Goal: Navigation & Orientation: Find specific page/section

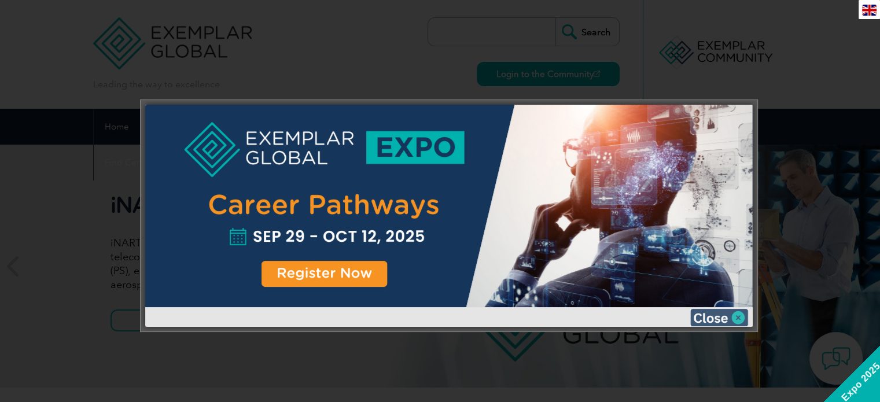
click at [731, 314] on img at bounding box center [719, 317] width 58 height 17
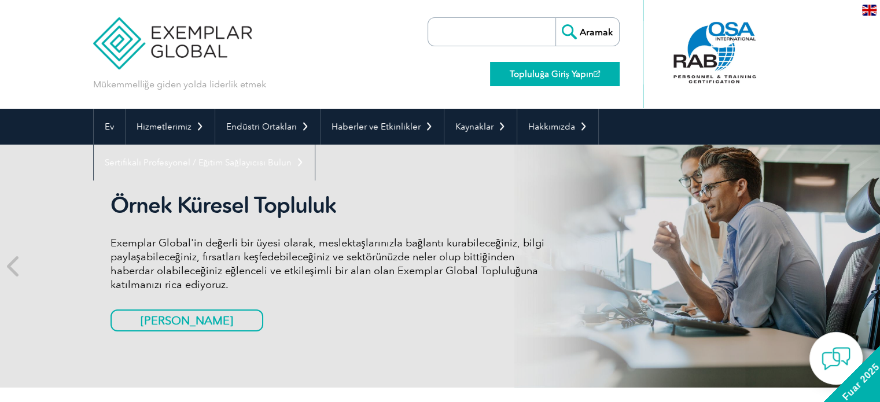
click at [519, 74] on font "Topluluğa Giriş Yapın" at bounding box center [551, 74] width 83 height 10
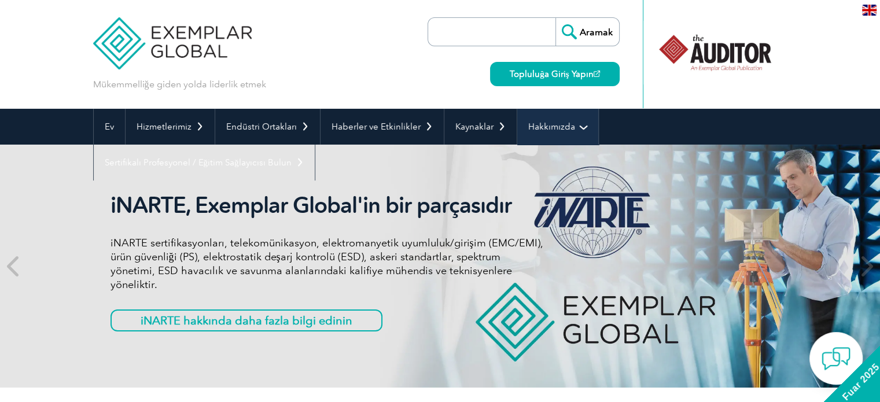
click at [539, 126] on font "Hakkımızda" at bounding box center [551, 126] width 47 height 10
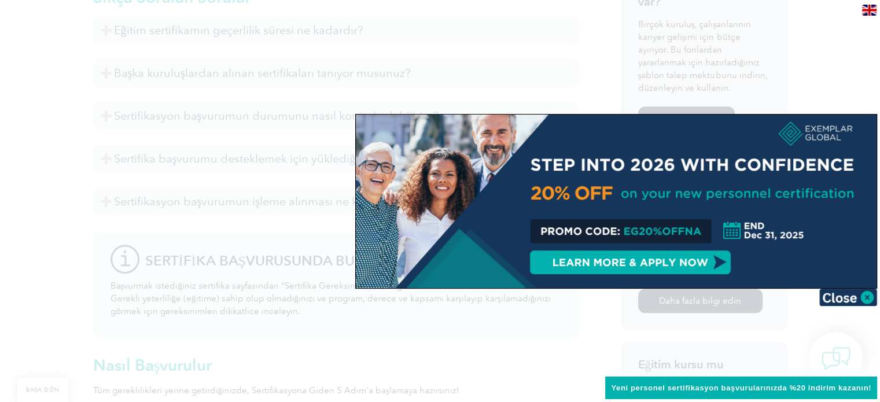
scroll to position [694, 0]
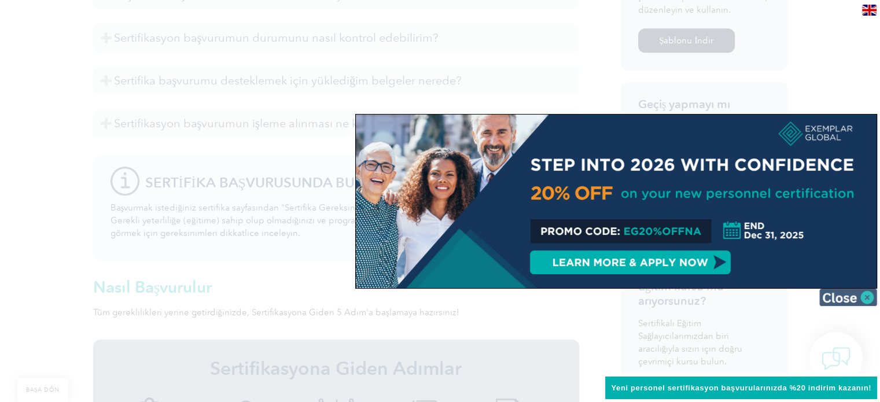
click at [865, 296] on img at bounding box center [848, 297] width 58 height 17
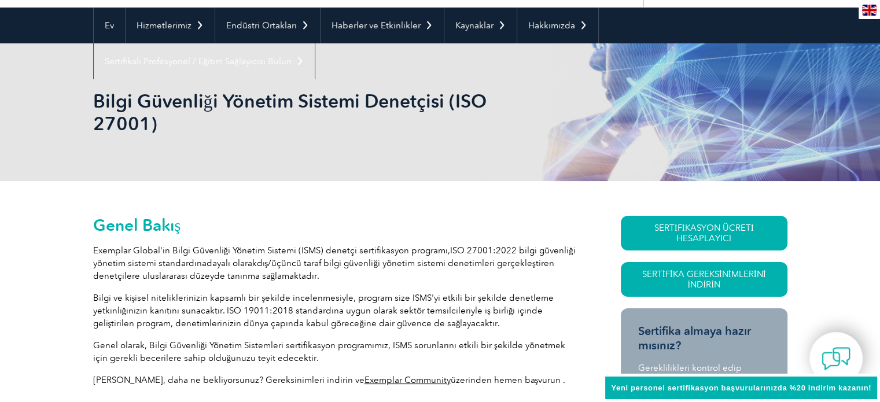
scroll to position [0, 0]
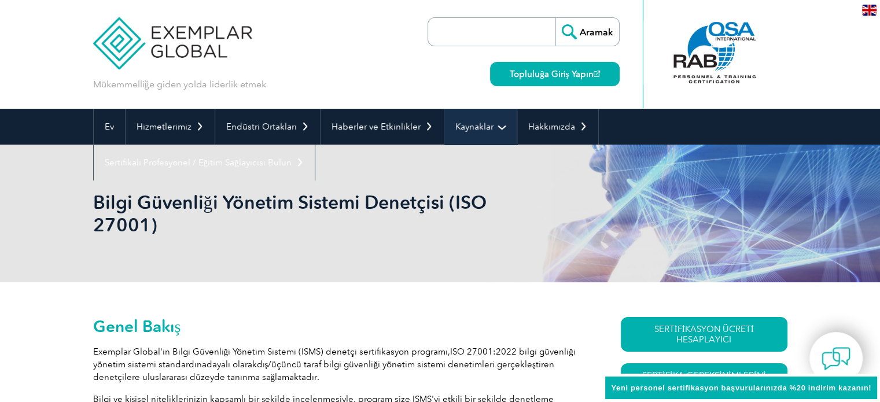
click at [465, 133] on link "Kaynaklar" at bounding box center [480, 127] width 72 height 36
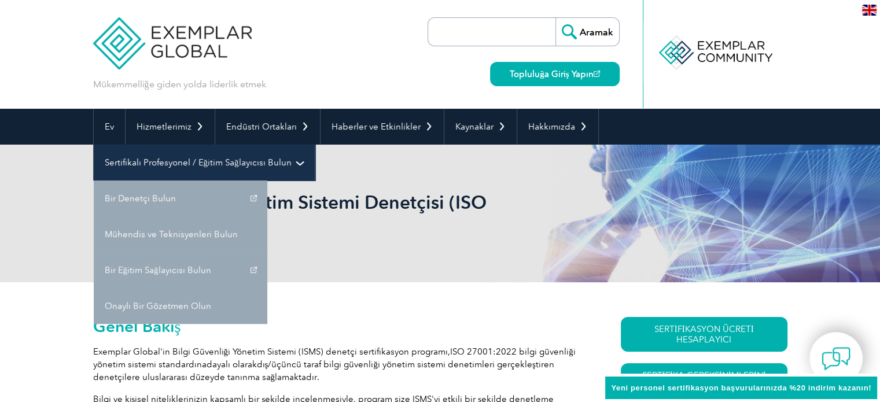
click at [207, 161] on font "Sertifikalı Profesyonel / Eğitim Sağlayıcısı Bulun" at bounding box center [198, 162] width 187 height 10
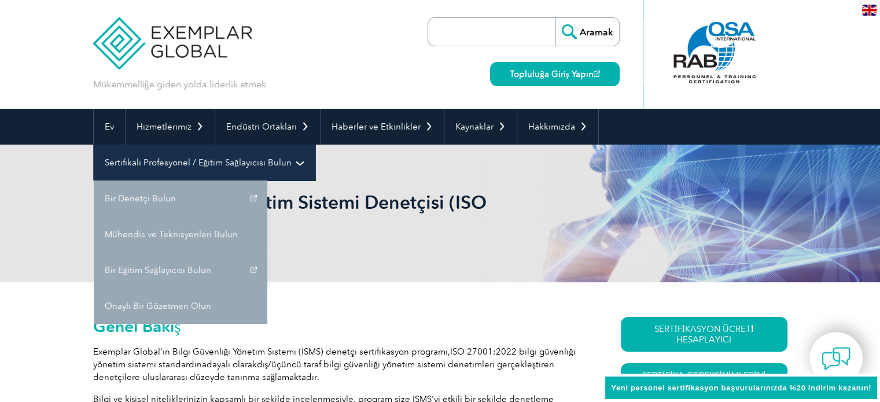
click at [294, 159] on link "Sertifikalı Profesyonel / Eğitim Sağlayıcısı Bulun" at bounding box center [204, 163] width 221 height 36
click at [207, 158] on font "Sertifikalı Profesyonel / Eğitim Sağlayıcısı Bulun" at bounding box center [198, 162] width 187 height 10
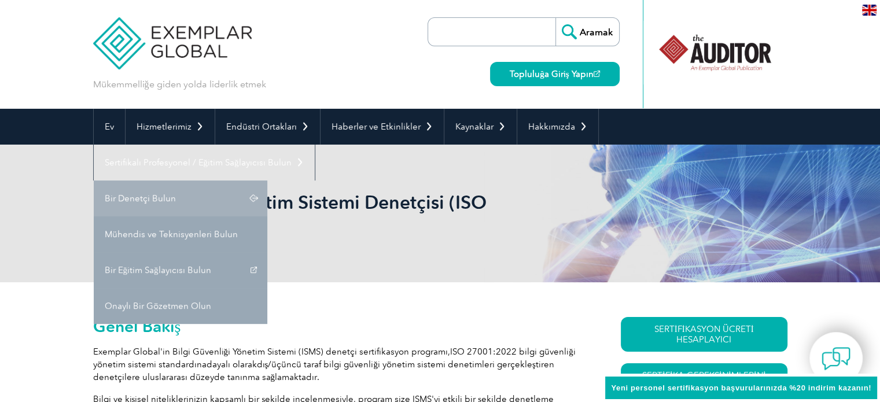
click at [168, 200] on font "Bir Denetçi Bulun" at bounding box center [140, 198] width 71 height 10
